Goal: Transaction & Acquisition: Purchase product/service

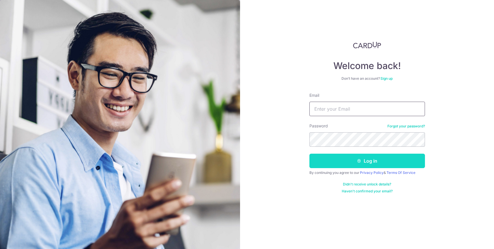
type input "[EMAIL_ADDRESS][DOMAIN_NAME]"
click at [334, 167] on button "Log in" at bounding box center [368, 161] width 116 height 14
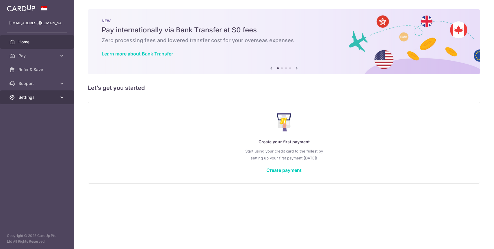
click at [60, 91] on link "Settings" at bounding box center [37, 98] width 74 height 14
click at [34, 98] on span "Settings" at bounding box center [38, 98] width 38 height 6
click at [34, 107] on aside "jlchunshin@gmail.com Home Pay Payments Recipients Cards Refer & Save Support FA…" at bounding box center [37, 124] width 74 height 249
click at [34, 99] on span "Settings" at bounding box center [38, 98] width 38 height 6
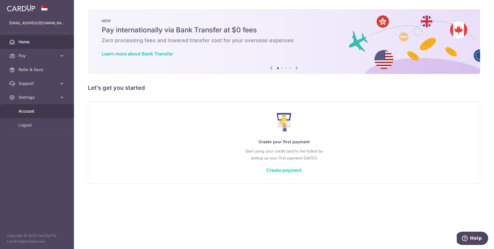
click at [34, 117] on link "Account" at bounding box center [37, 111] width 74 height 14
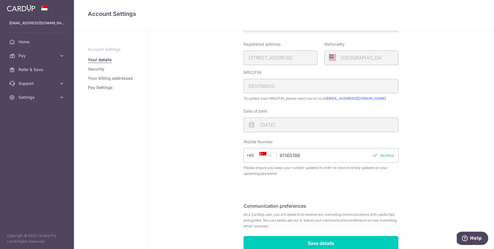
scroll to position [121, 0]
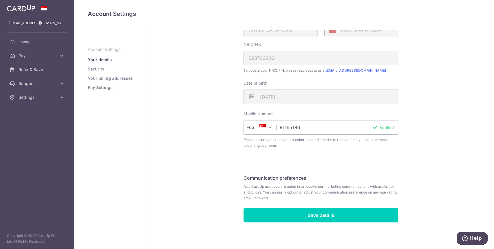
click at [95, 77] on link "Your billing addresses" at bounding box center [110, 78] width 45 height 6
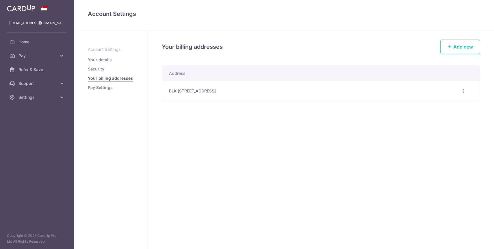
click at [95, 89] on link "Pay Settings" at bounding box center [100, 88] width 25 height 6
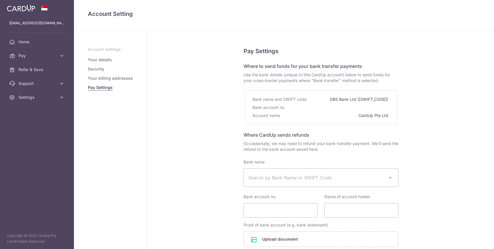
select select
click at [99, 63] on ul "Account Settings Your details Security Your billing addresses Pay Settings" at bounding box center [111, 69] width 46 height 44
click at [99, 62] on link "Your details" at bounding box center [100, 60] width 24 height 6
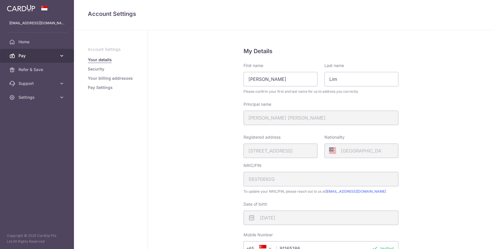
click at [41, 56] on span "Pay" at bounding box center [38, 56] width 38 height 6
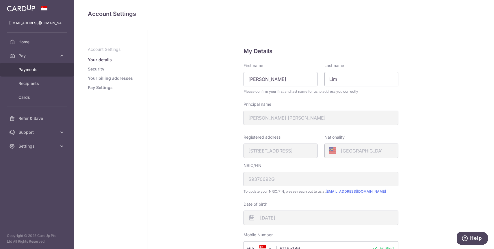
click at [44, 68] on span "Payments" at bounding box center [38, 70] width 38 height 6
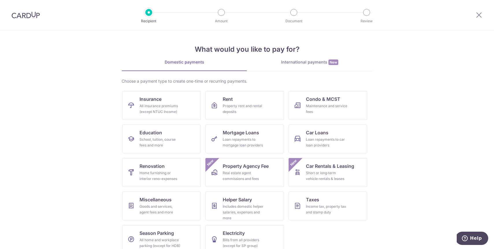
scroll to position [10, 0]
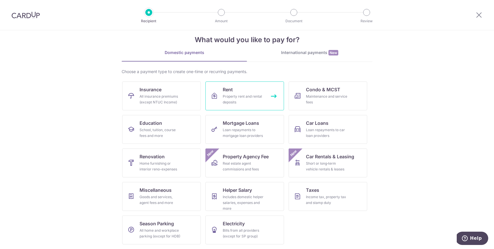
click at [216, 102] on link "Rent Property rent and rental deposits" at bounding box center [245, 96] width 79 height 29
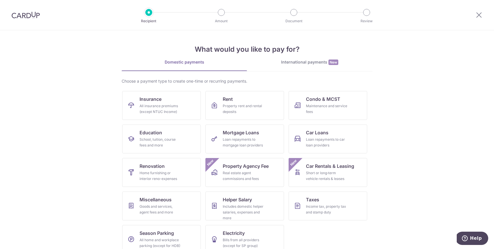
click at [39, 16] on img at bounding box center [26, 15] width 28 height 7
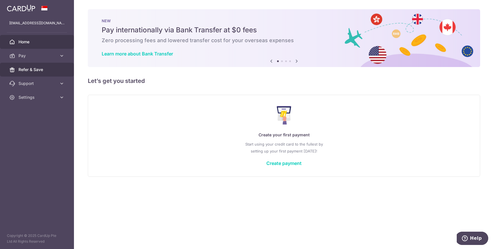
click at [52, 63] on link "Refer & Save" at bounding box center [37, 70] width 74 height 14
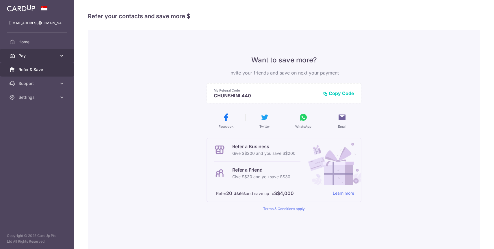
click at [52, 56] on span "Pay" at bounding box center [38, 56] width 38 height 6
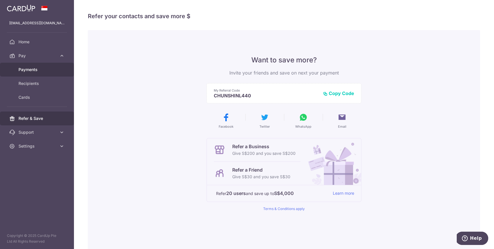
click at [51, 64] on link "Payments" at bounding box center [37, 70] width 74 height 14
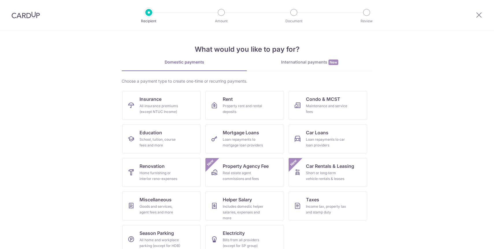
scroll to position [10, 0]
